Goal: Task Accomplishment & Management: Use online tool/utility

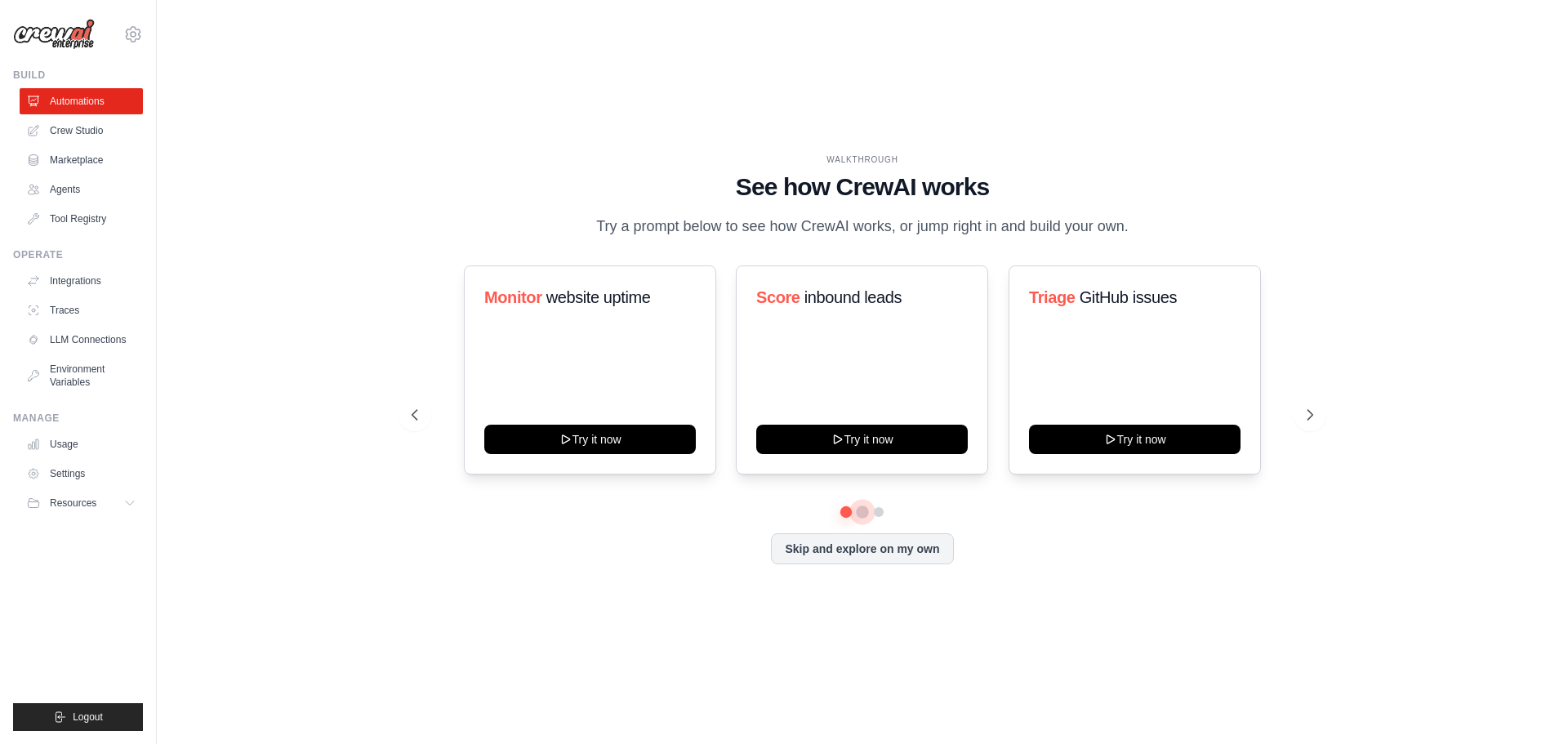
click at [858, 511] on button at bounding box center [862, 512] width 13 height 13
click at [880, 510] on button at bounding box center [879, 512] width 13 height 13
click at [58, 187] on link "Agents" at bounding box center [83, 189] width 123 height 26
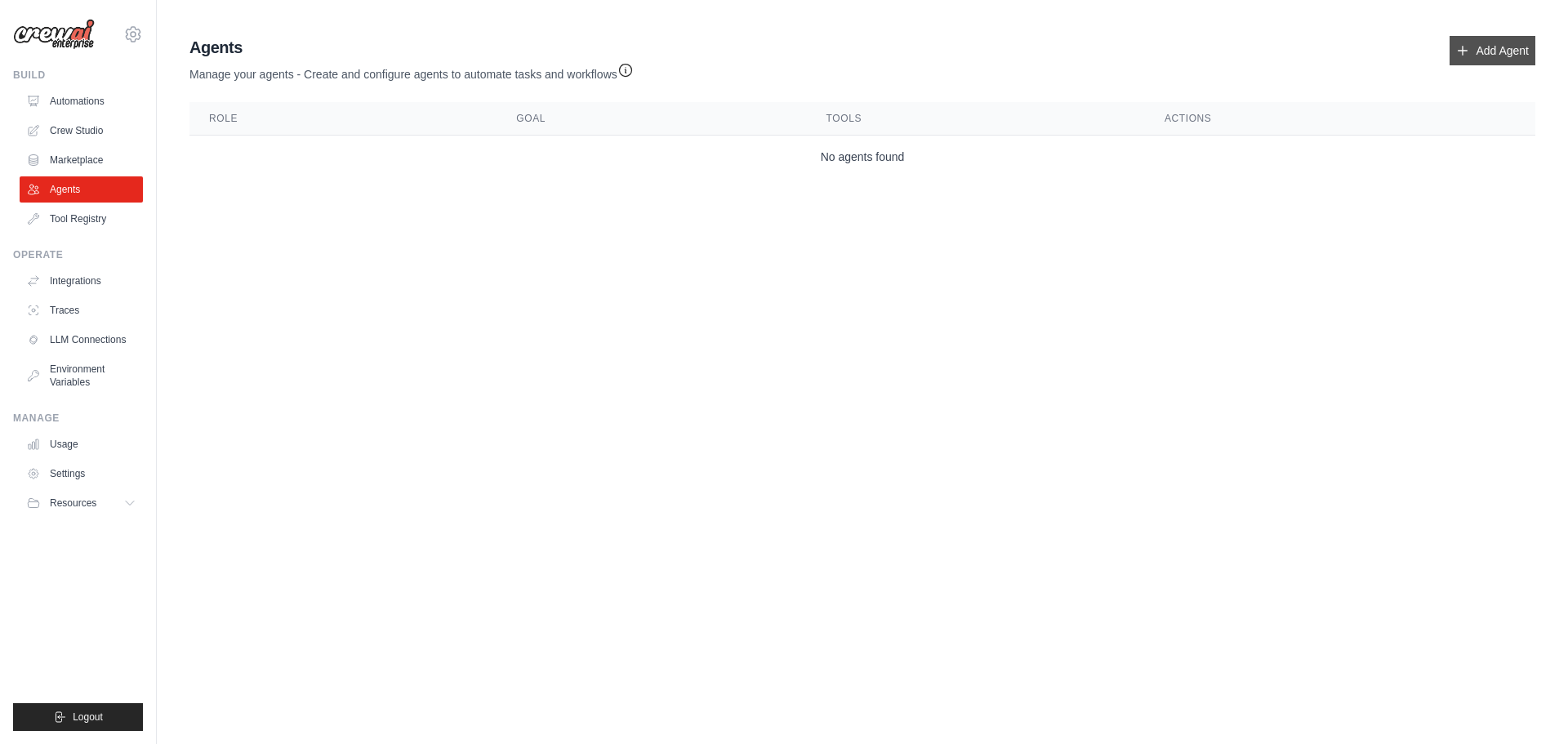
click at [1501, 52] on link "Add Agent" at bounding box center [1492, 50] width 86 height 29
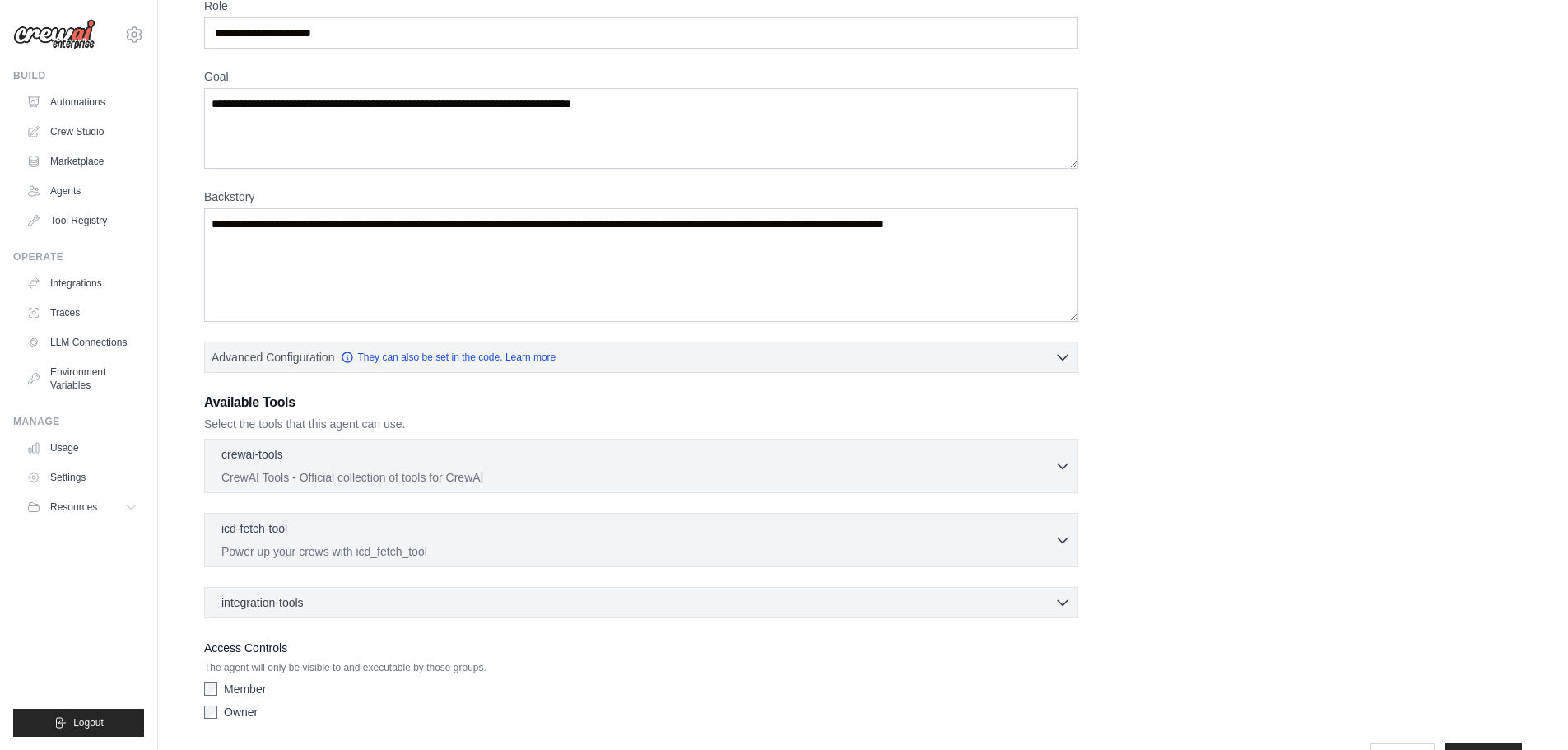
scroll to position [134, 0]
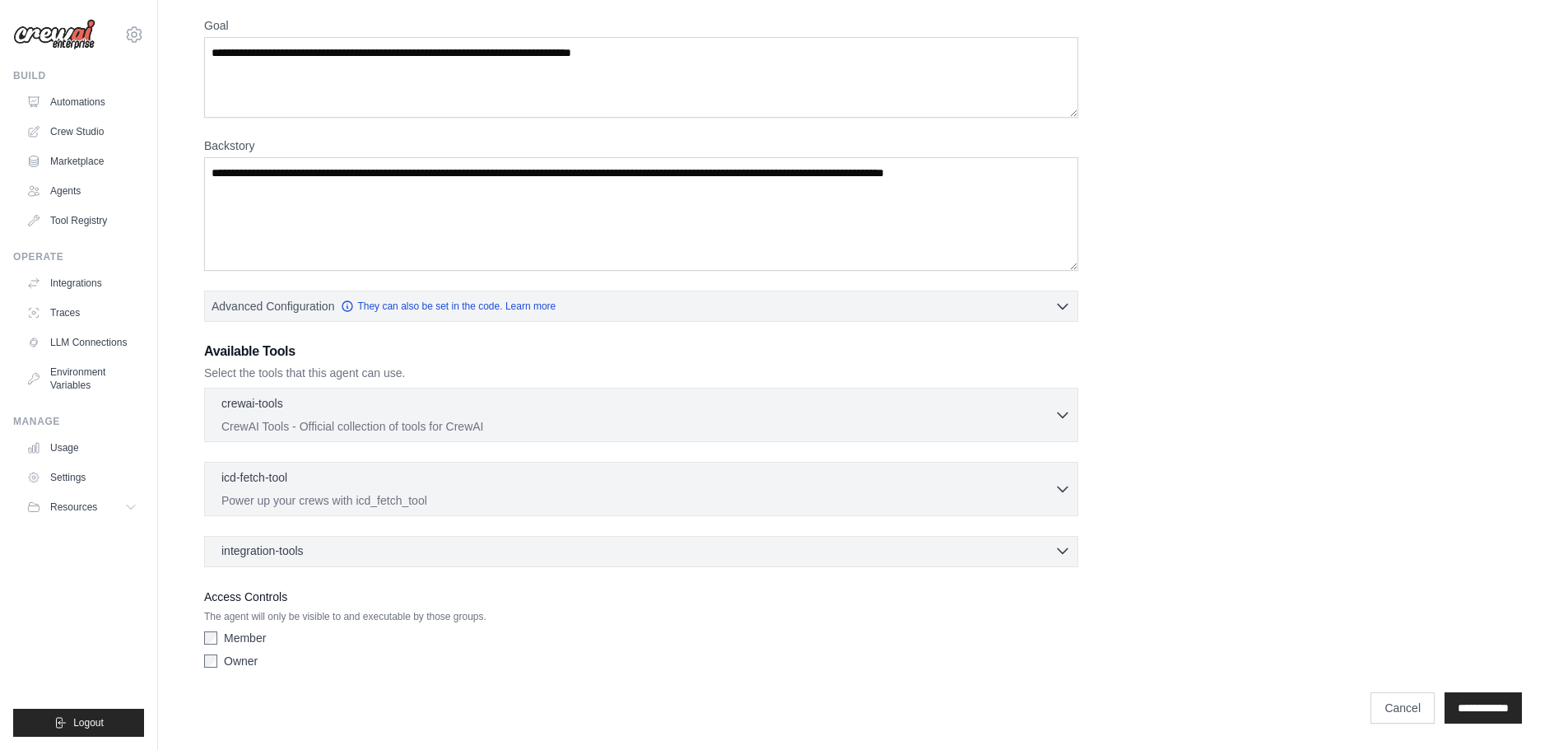
click at [993, 545] on div "integration-tools 0 selected" at bounding box center [646, 551] width 850 height 16
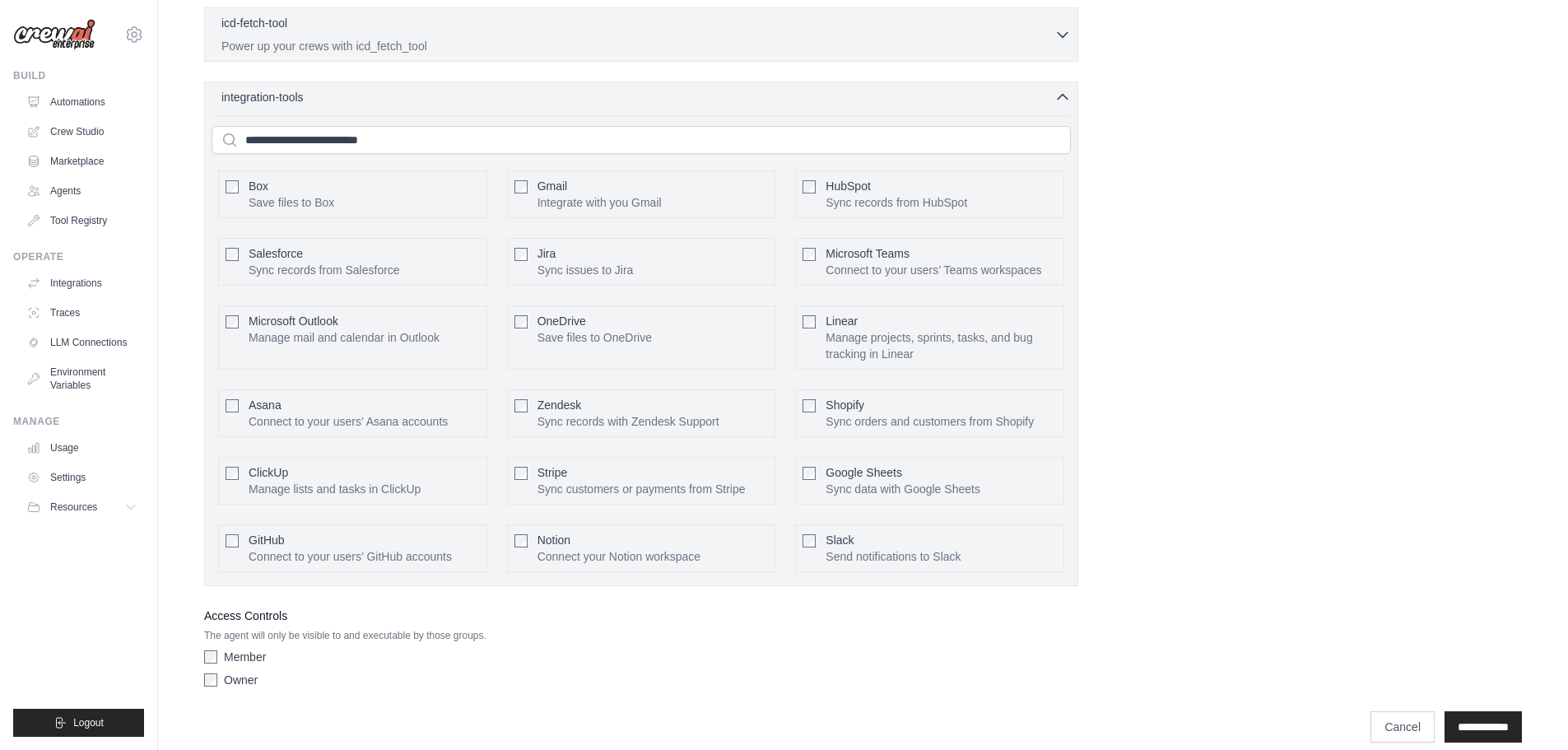
scroll to position [607, 0]
